Goal: Task Accomplishment & Management: Use online tool/utility

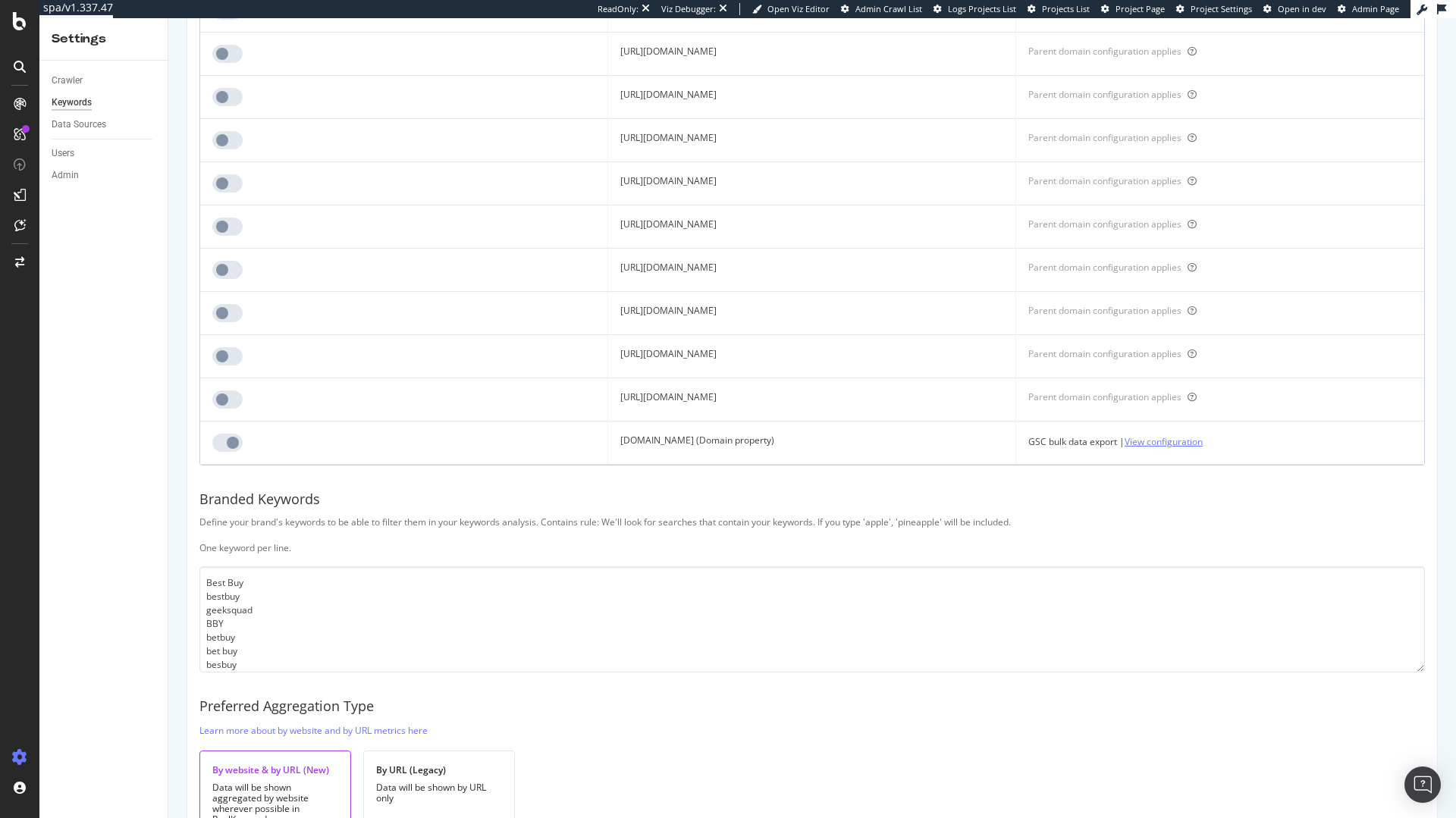
scroll to position [11586, 0]
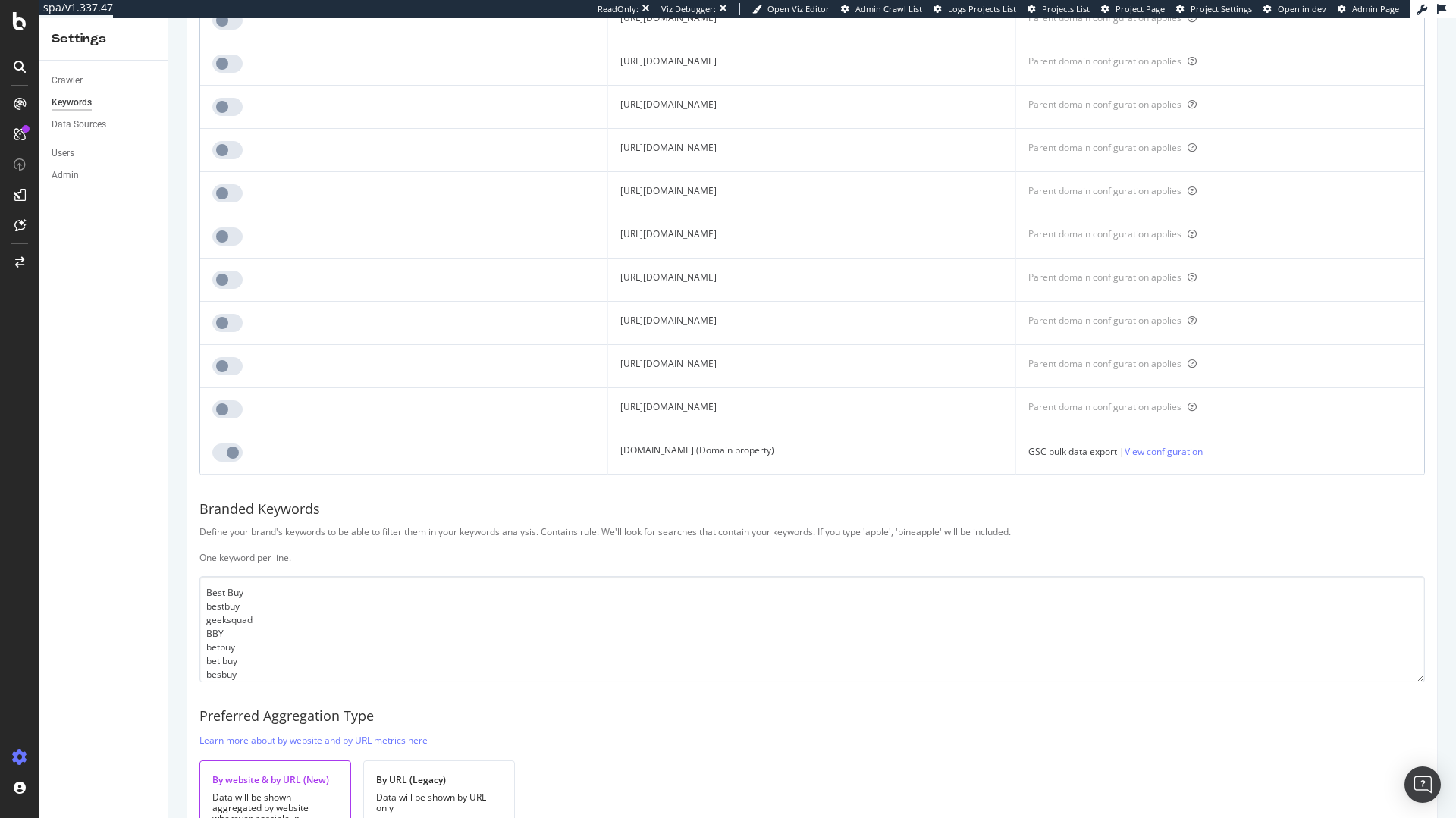
click at [1203, 456] on link "View configuration" at bounding box center [1163, 452] width 78 height 16
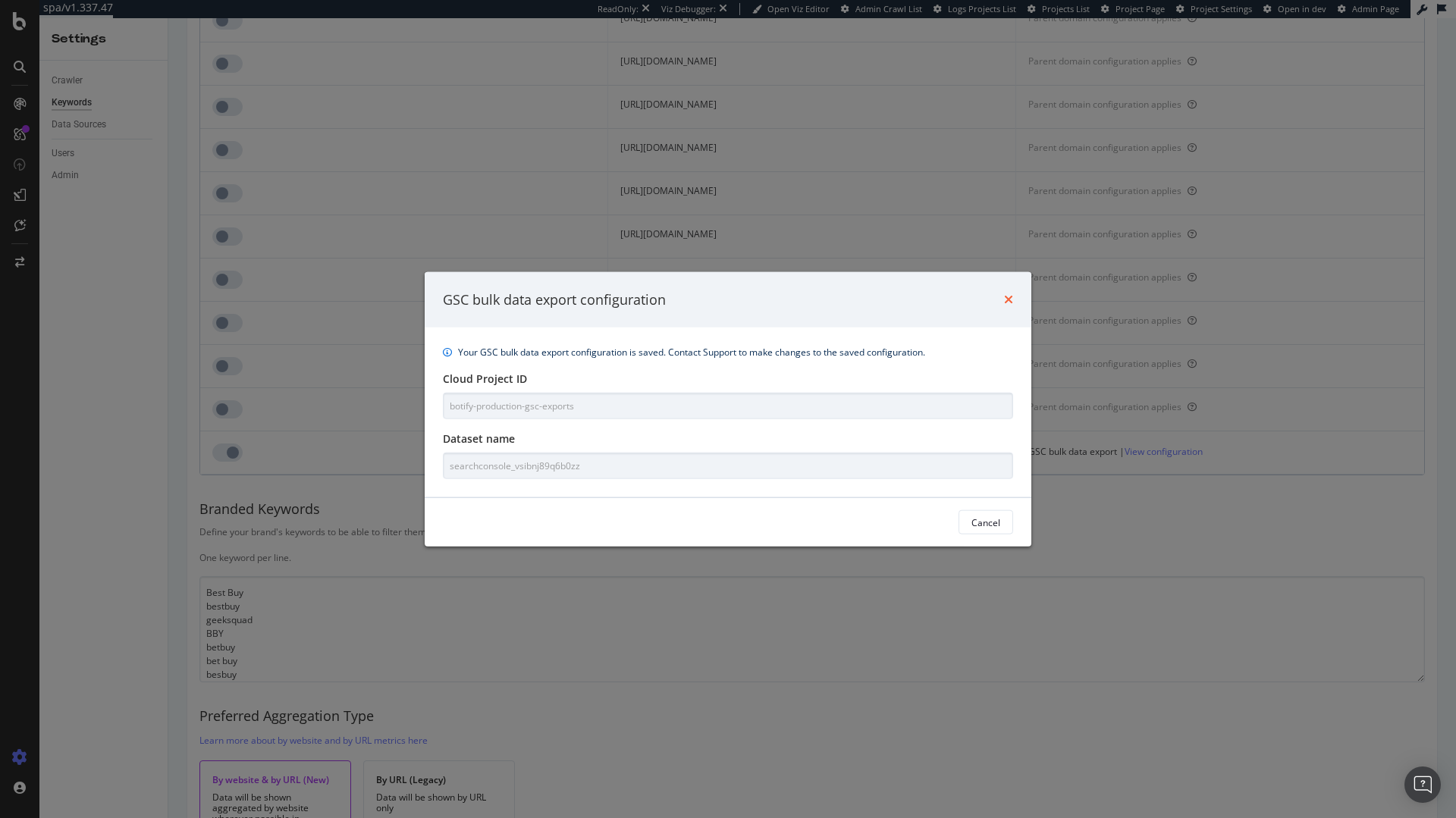
click at [1006, 301] on icon "times" at bounding box center [1008, 299] width 9 height 12
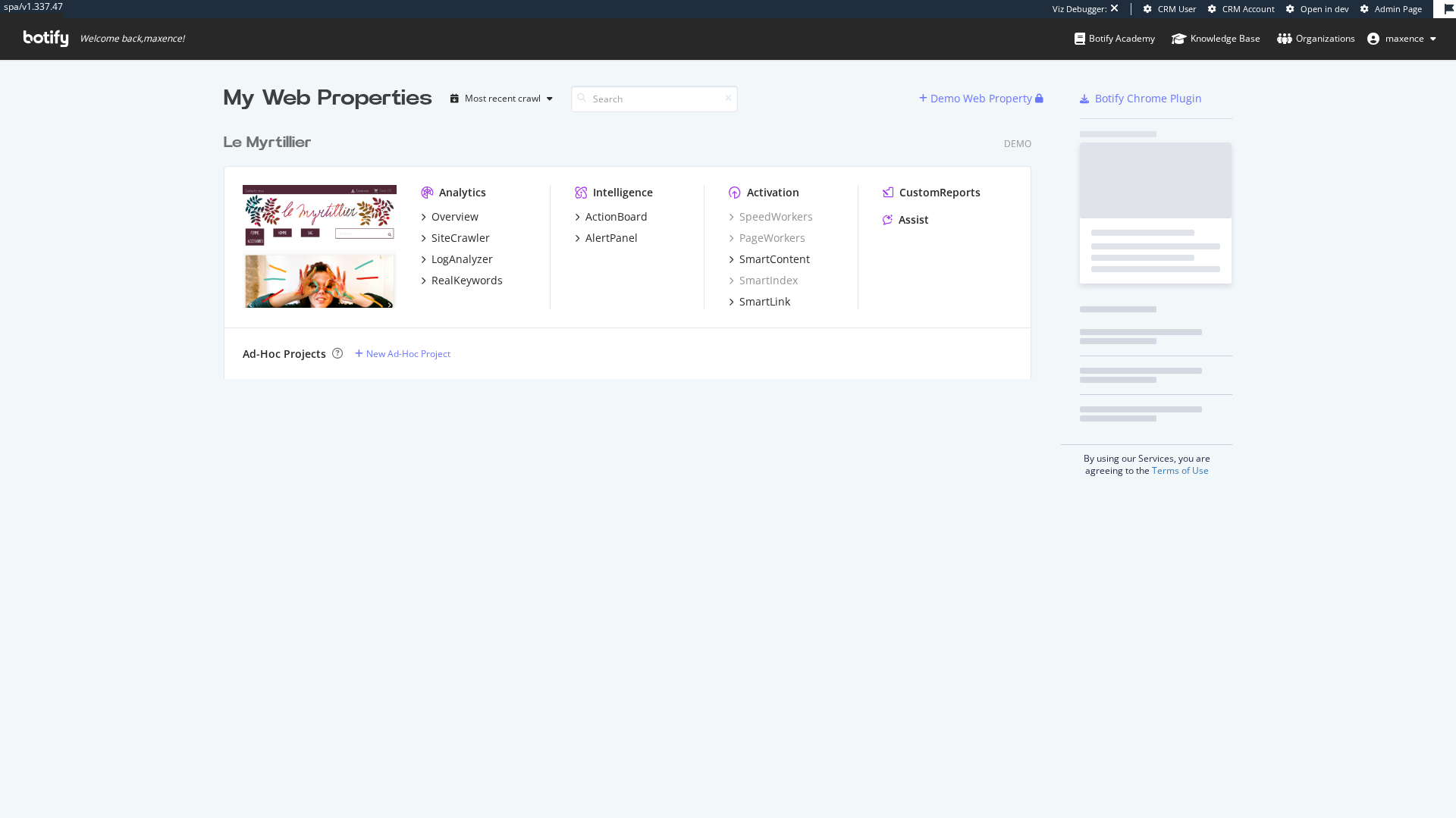
scroll to position [254, 808]
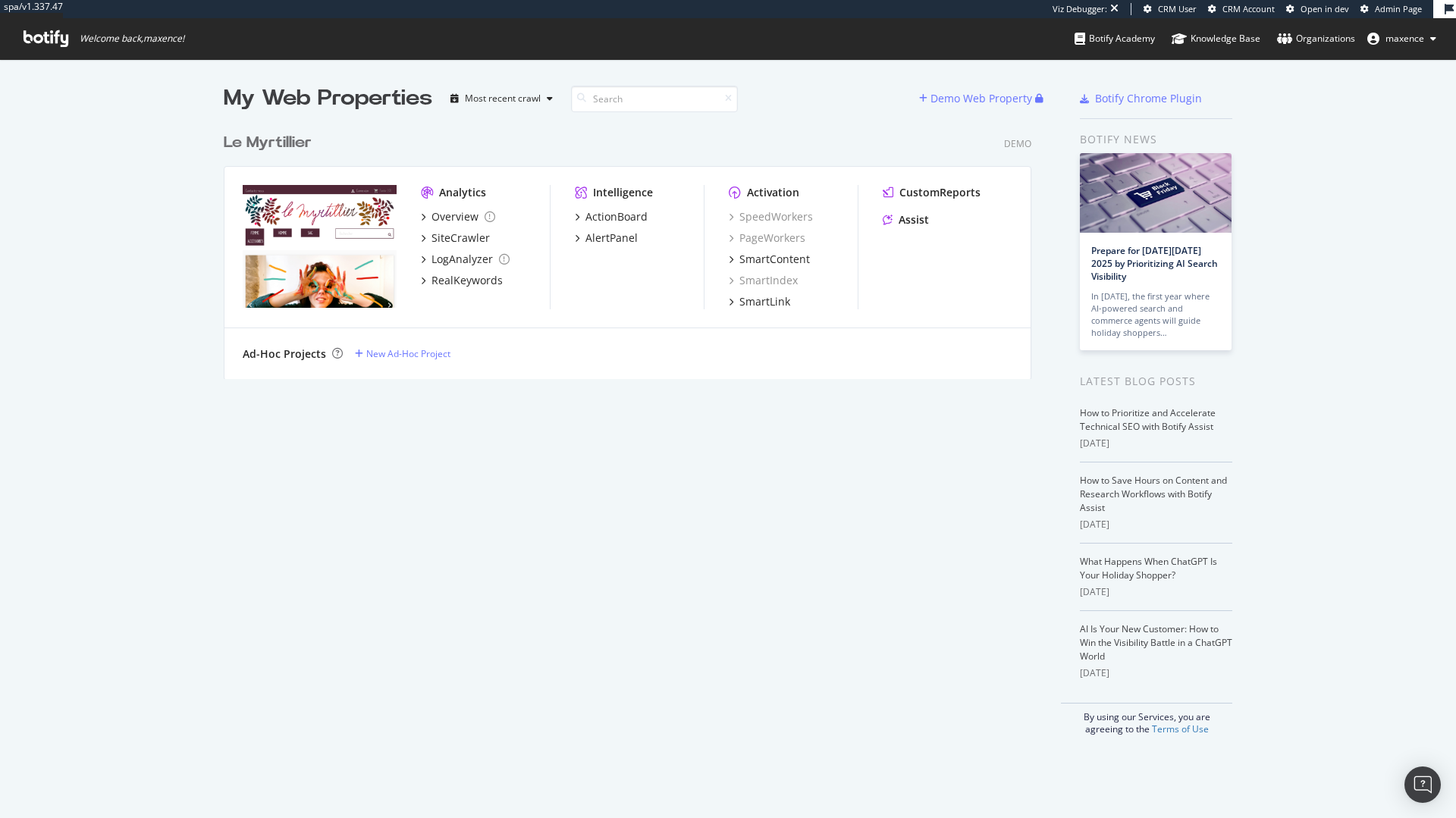
click at [260, 141] on div "Le Myrtillier" at bounding box center [268, 143] width 88 height 22
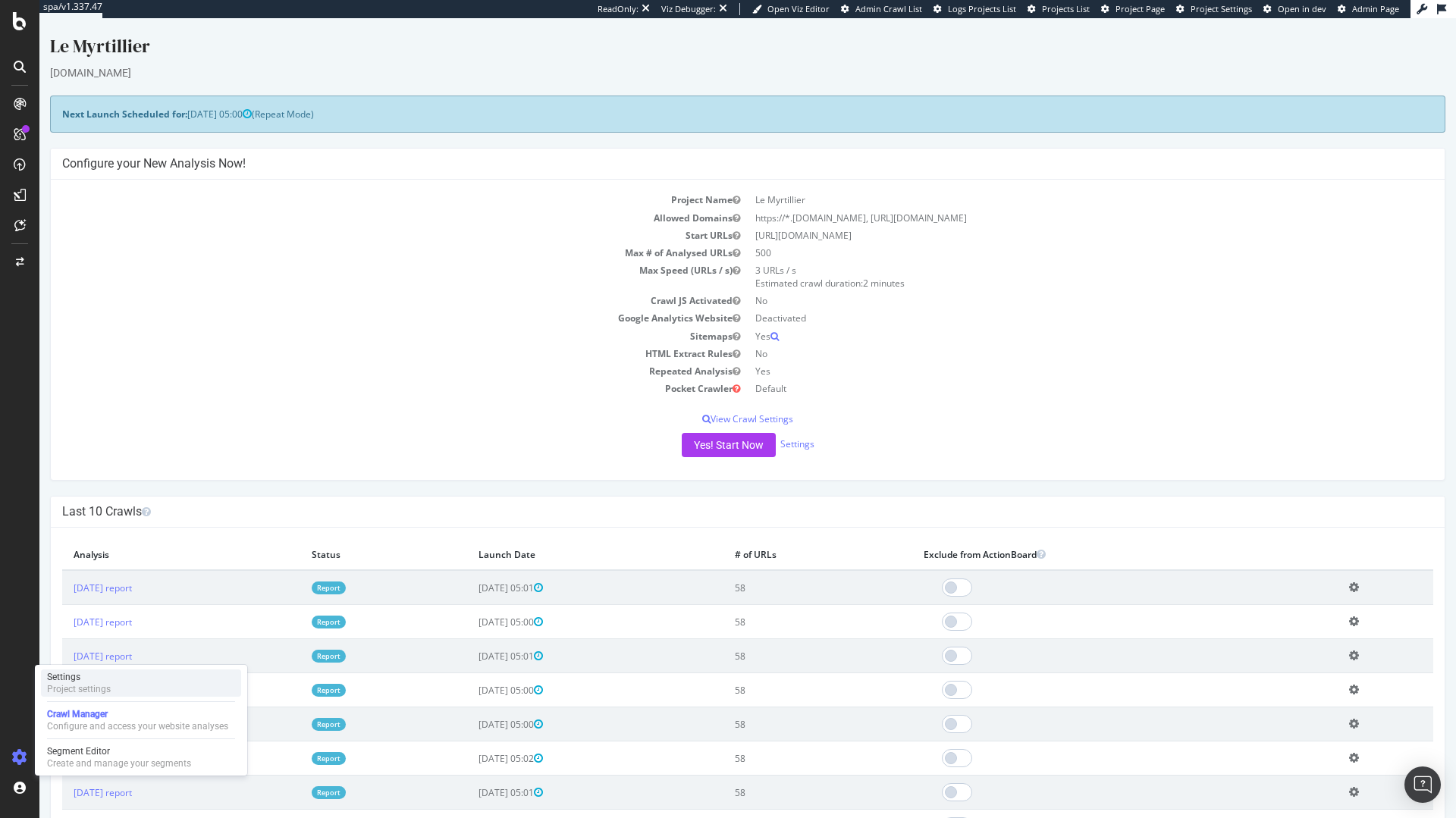
click at [107, 690] on div "Project settings" at bounding box center [79, 689] width 64 height 12
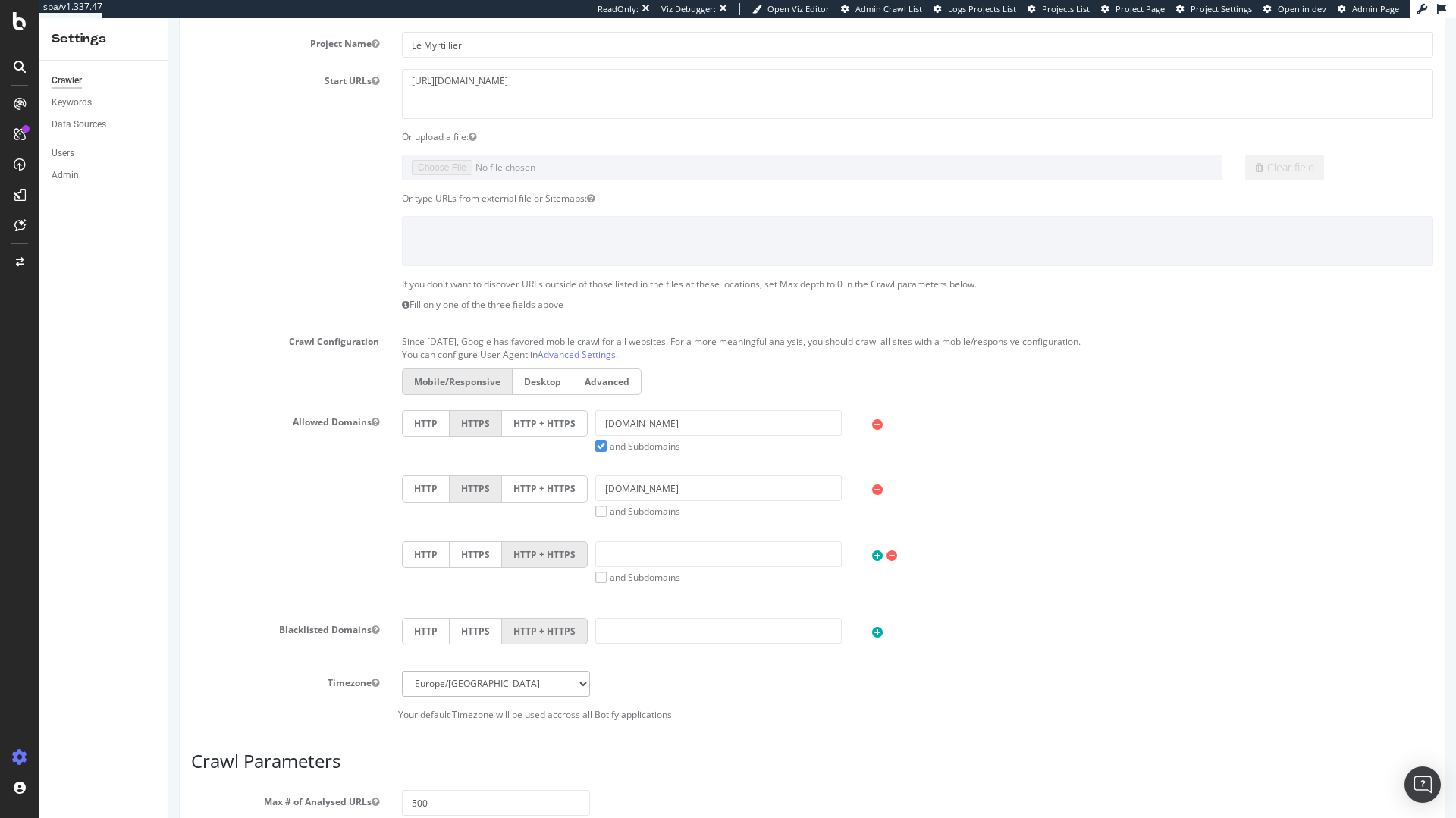
scroll to position [112, 0]
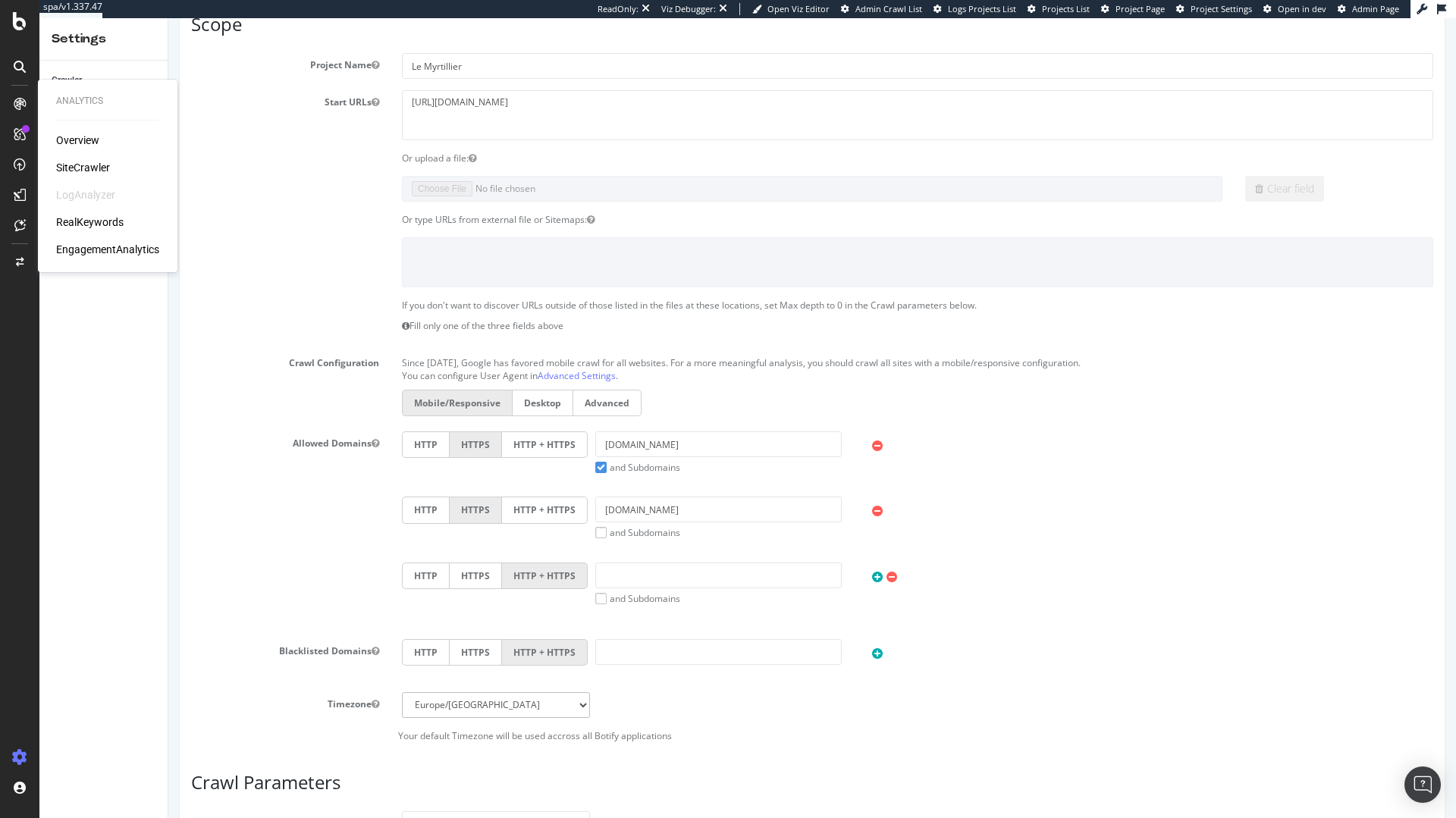
click at [305, 119] on div "Start URLs [URL][DOMAIN_NAME]" at bounding box center [812, 115] width 1265 height 50
click at [73, 103] on div "Keywords" at bounding box center [72, 103] width 40 height 16
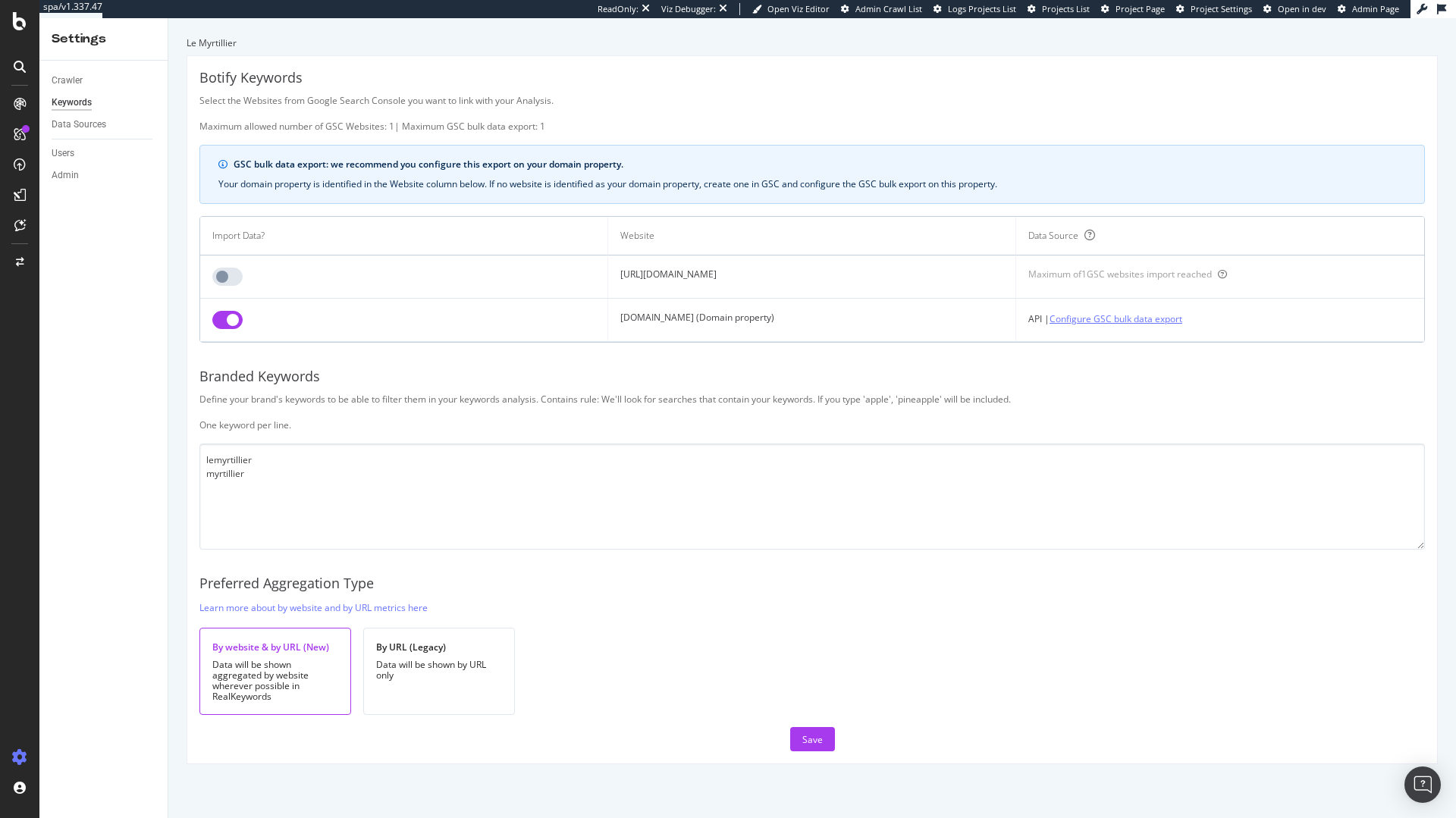
click at [1123, 326] on link "Configure GSC bulk data export" at bounding box center [1116, 318] width 133 height 16
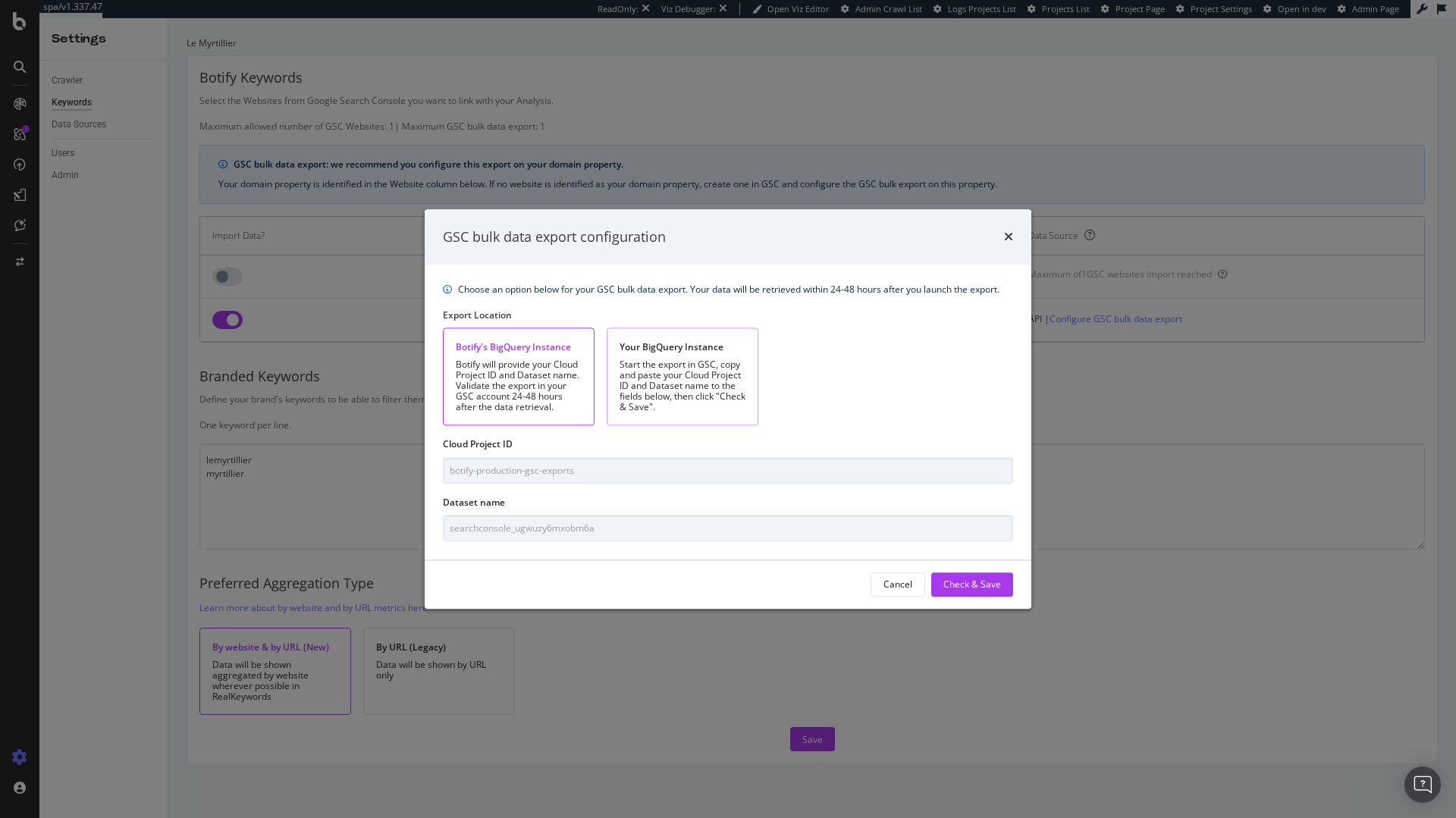
click at [648, 384] on div "Start the export in GSC, copy and paste your Cloud Project ID and Dataset name …" at bounding box center [682, 387] width 125 height 53
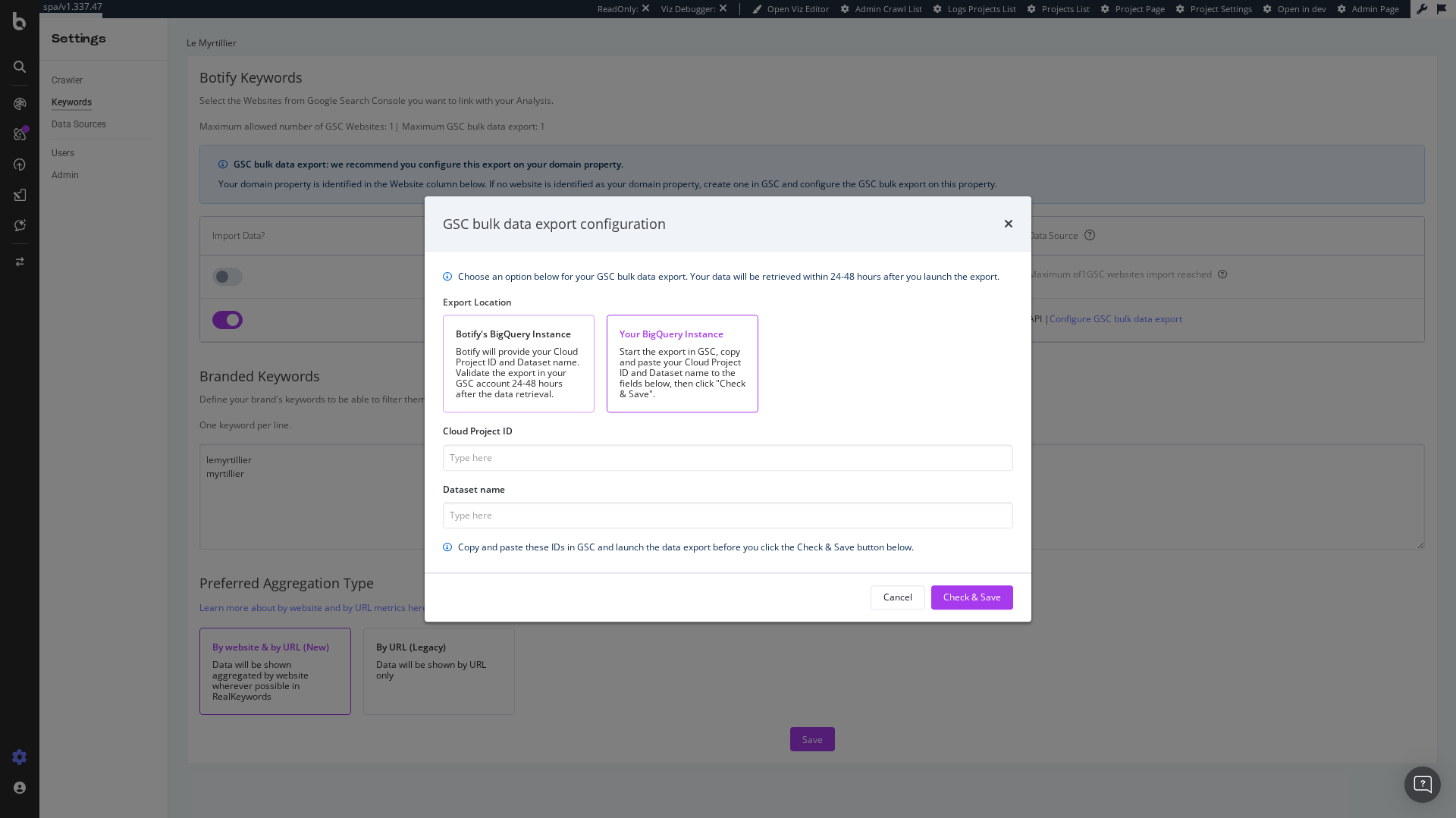
click at [523, 361] on div "Botify will provide your Cloud Project ID and Dataset name. Validate the export…" at bounding box center [518, 373] width 125 height 53
type input "botify-production-gsc-exports"
type input "searchconsole_ugwuzy6mxobm6a"
